Goal: Transaction & Acquisition: Purchase product/service

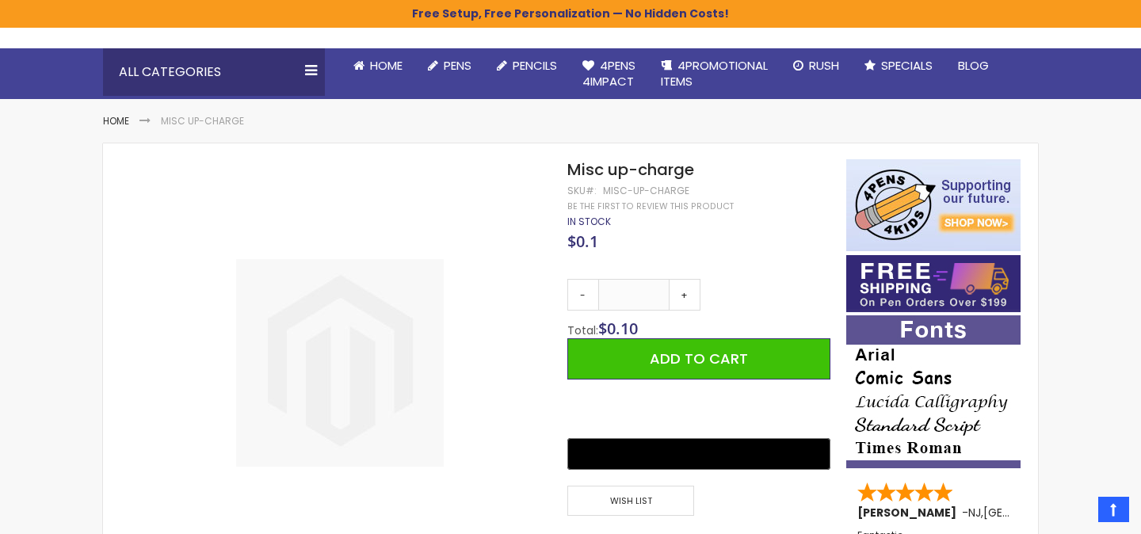
scroll to position [139, 0]
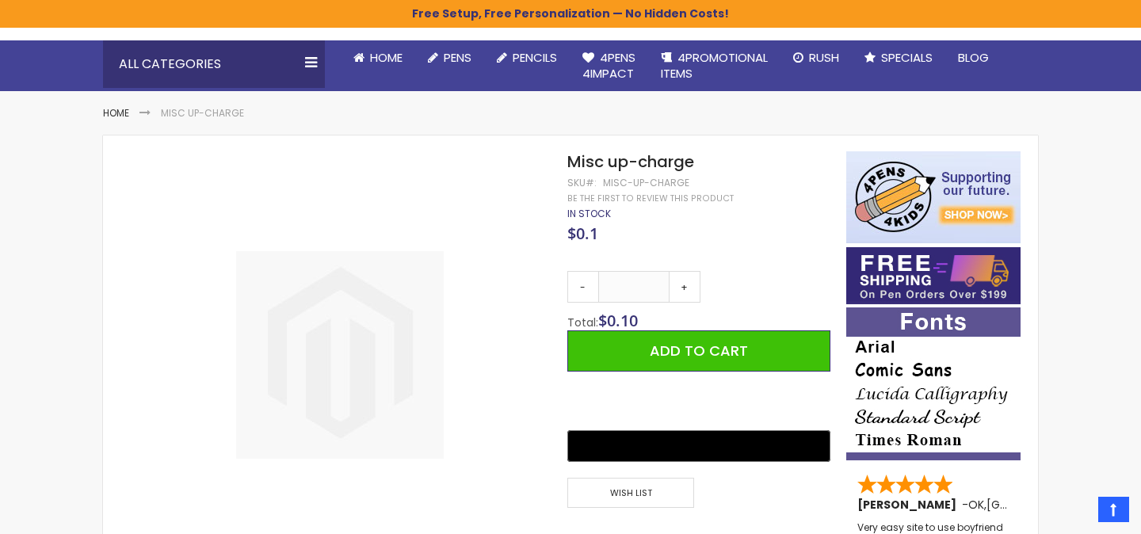
drag, startPoint x: 657, startPoint y: 322, endPoint x: 666, endPoint y: 315, distance: 11.3
click at [666, 315] on div "Total: $ 0.10" at bounding box center [699, 323] width 263 height 16
drag, startPoint x: 648, startPoint y: 289, endPoint x: 622, endPoint y: 287, distance: 25.4
click at [622, 287] on input "*" at bounding box center [633, 287] width 71 height 32
type input "**"
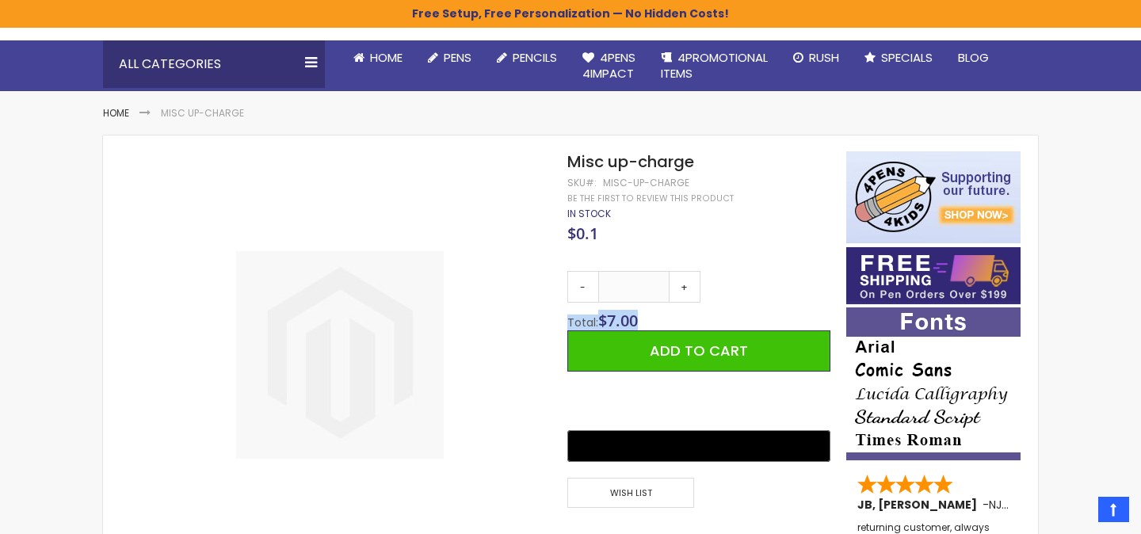
drag, startPoint x: 665, startPoint y: 323, endPoint x: 570, endPoint y: 321, distance: 95.1
click at [570, 321] on div "Total: $ 7.00" at bounding box center [699, 323] width 263 height 16
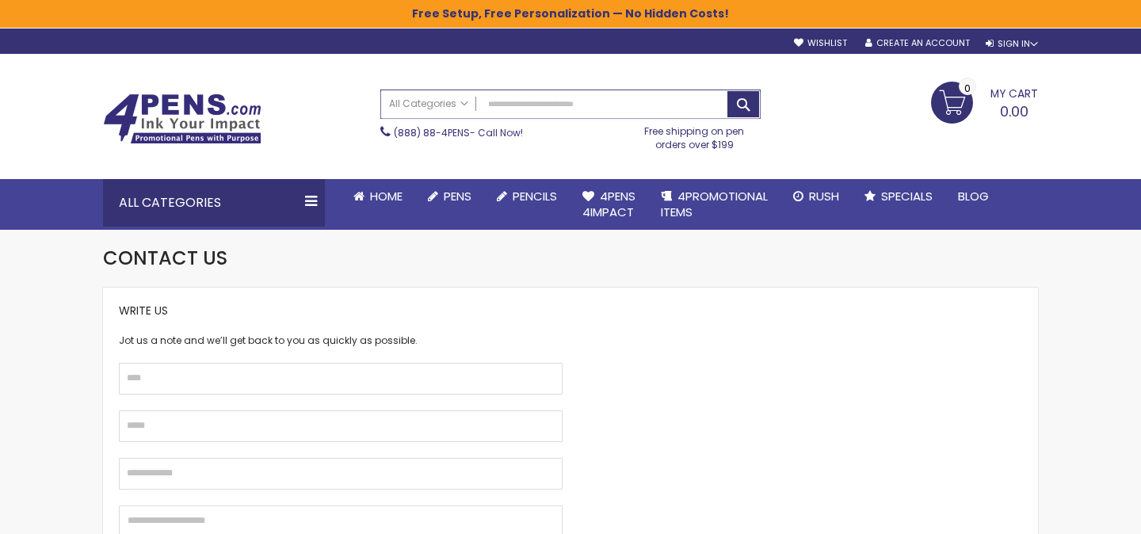
click at [596, 101] on input "Search" at bounding box center [570, 104] width 379 height 28
